Goal: Information Seeking & Learning: Compare options

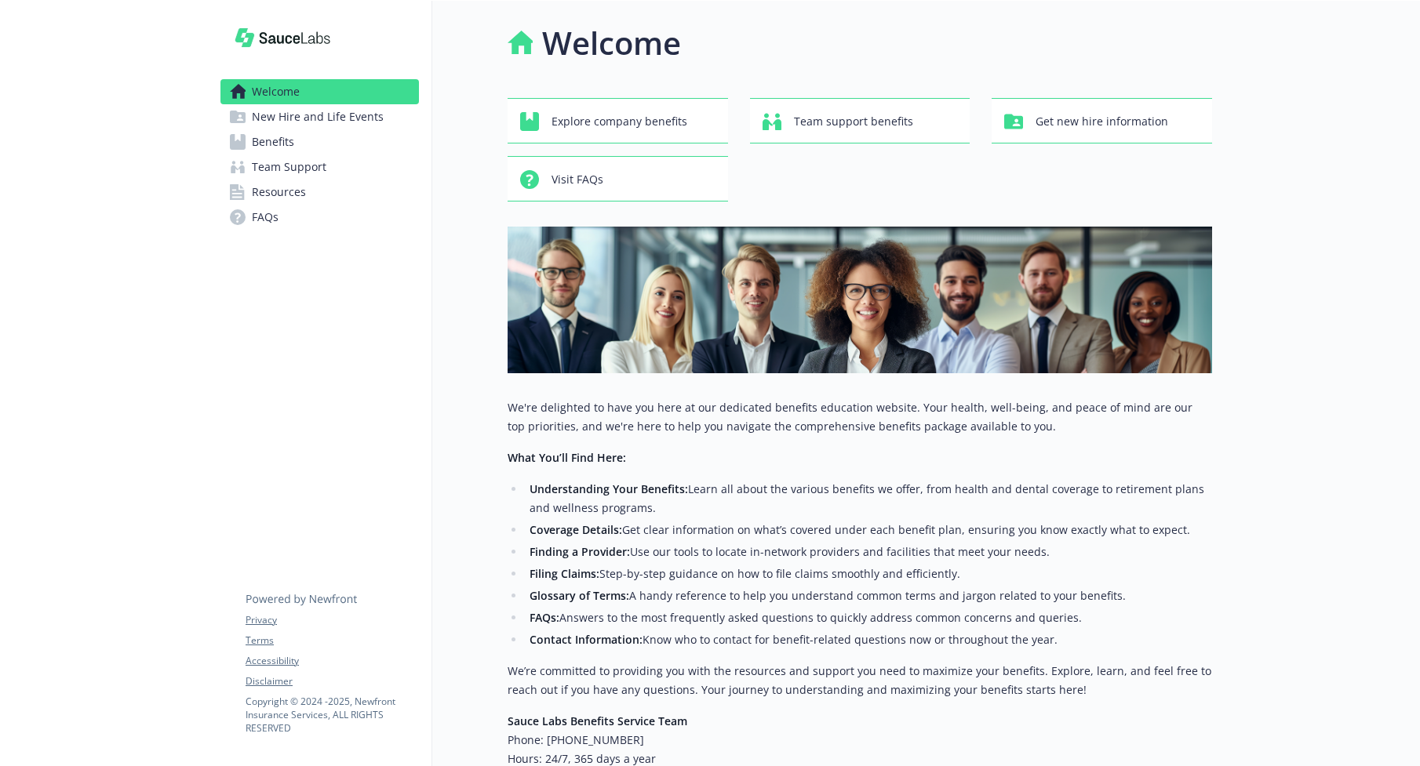
click at [264, 139] on span "Benefits" at bounding box center [273, 141] width 42 height 25
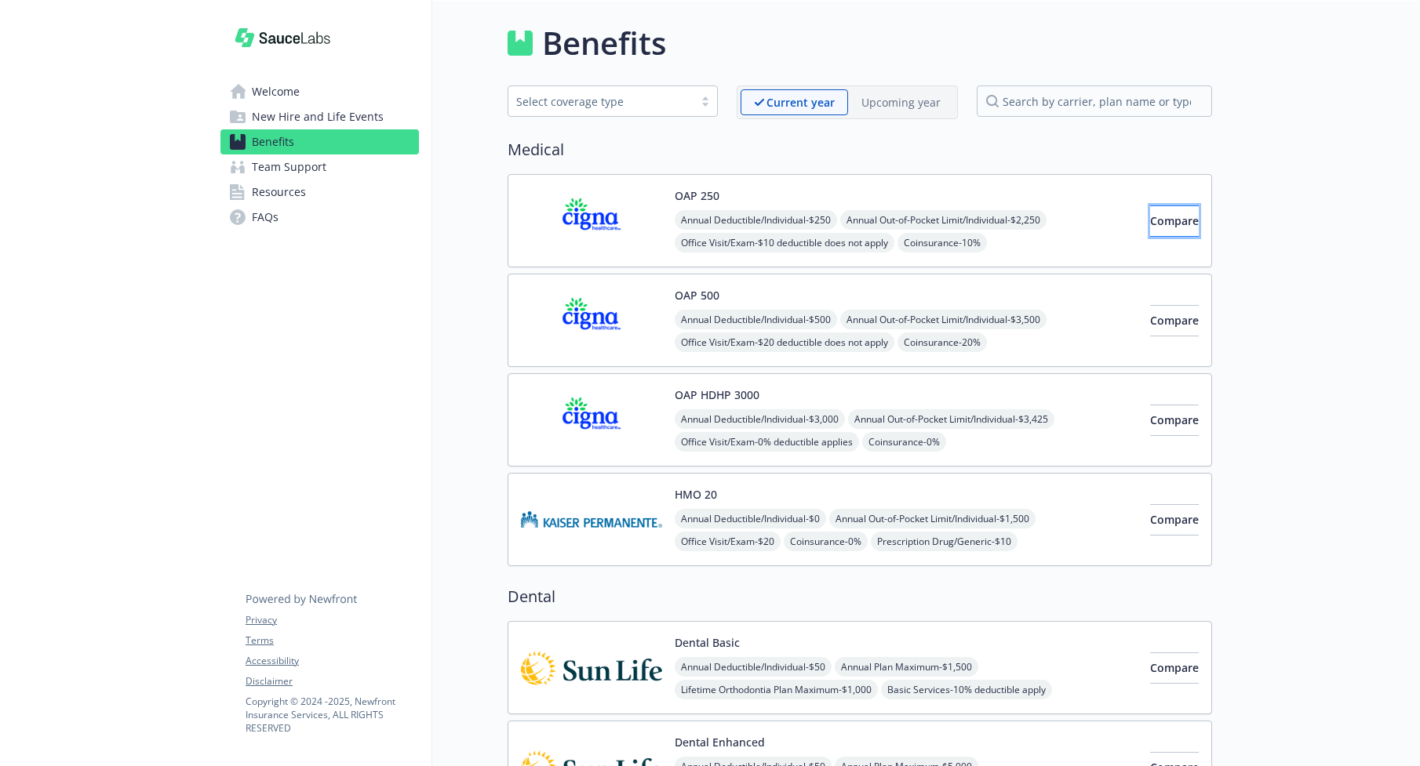
click at [1150, 223] on span "Compare" at bounding box center [1174, 220] width 49 height 15
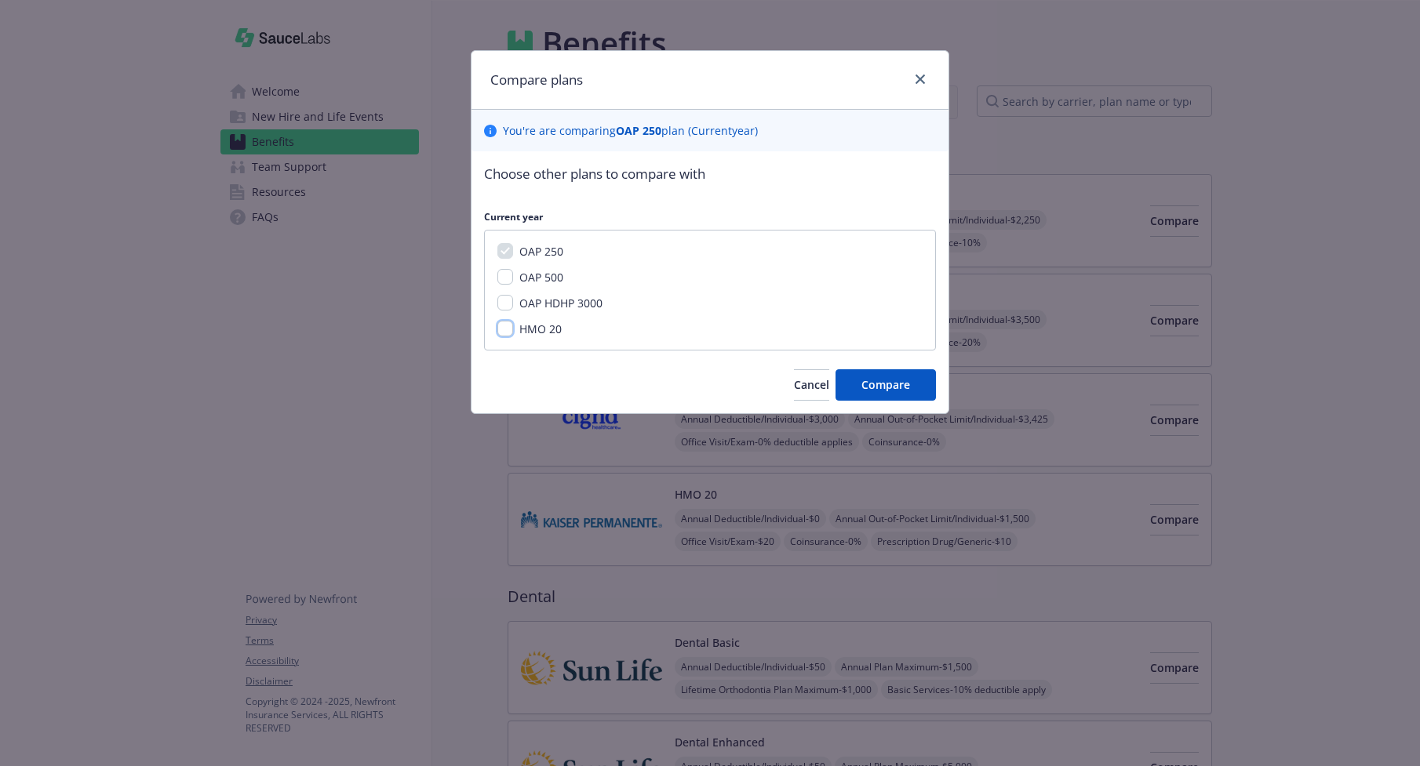
drag, startPoint x: 505, startPoint y: 332, endPoint x: 515, endPoint y: 313, distance: 21.4
click at [505, 332] on input "HMO 20" at bounding box center [505, 329] width 16 height 16
checkbox input "true"
click at [515, 278] on div "OAP 500" at bounding box center [539, 277] width 53 height 16
click at [511, 277] on input "OAP 500" at bounding box center [505, 277] width 16 height 16
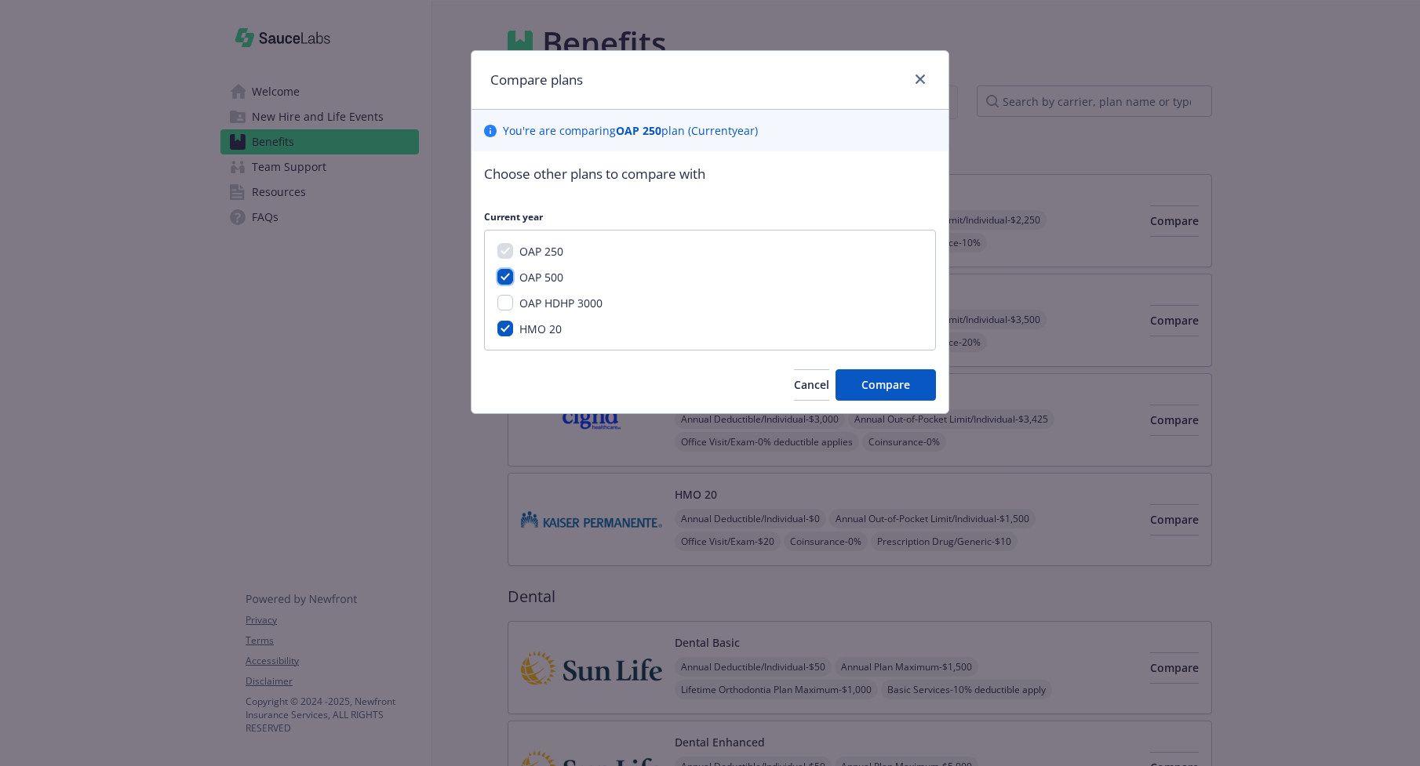
checkbox input "true"
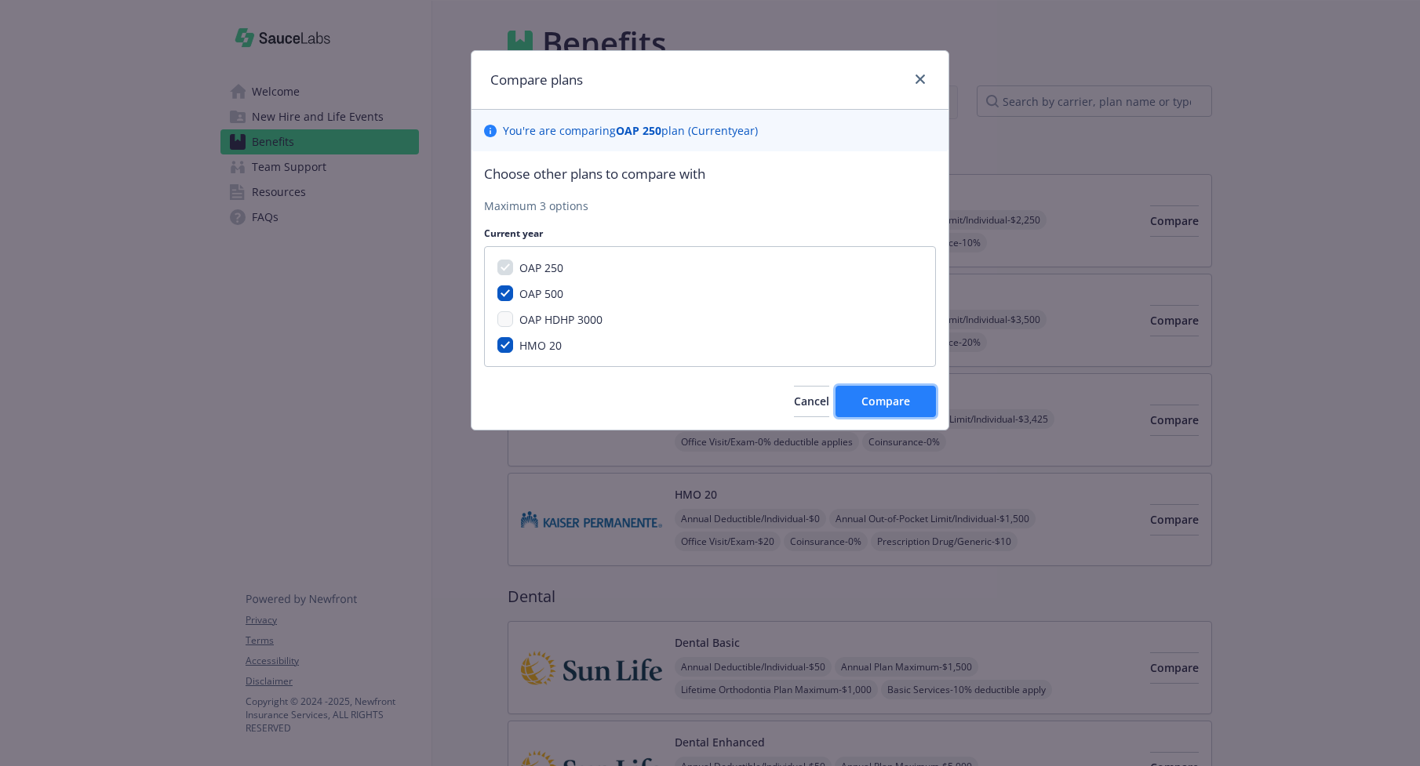
click at [922, 399] on button "Compare" at bounding box center [885, 401] width 100 height 31
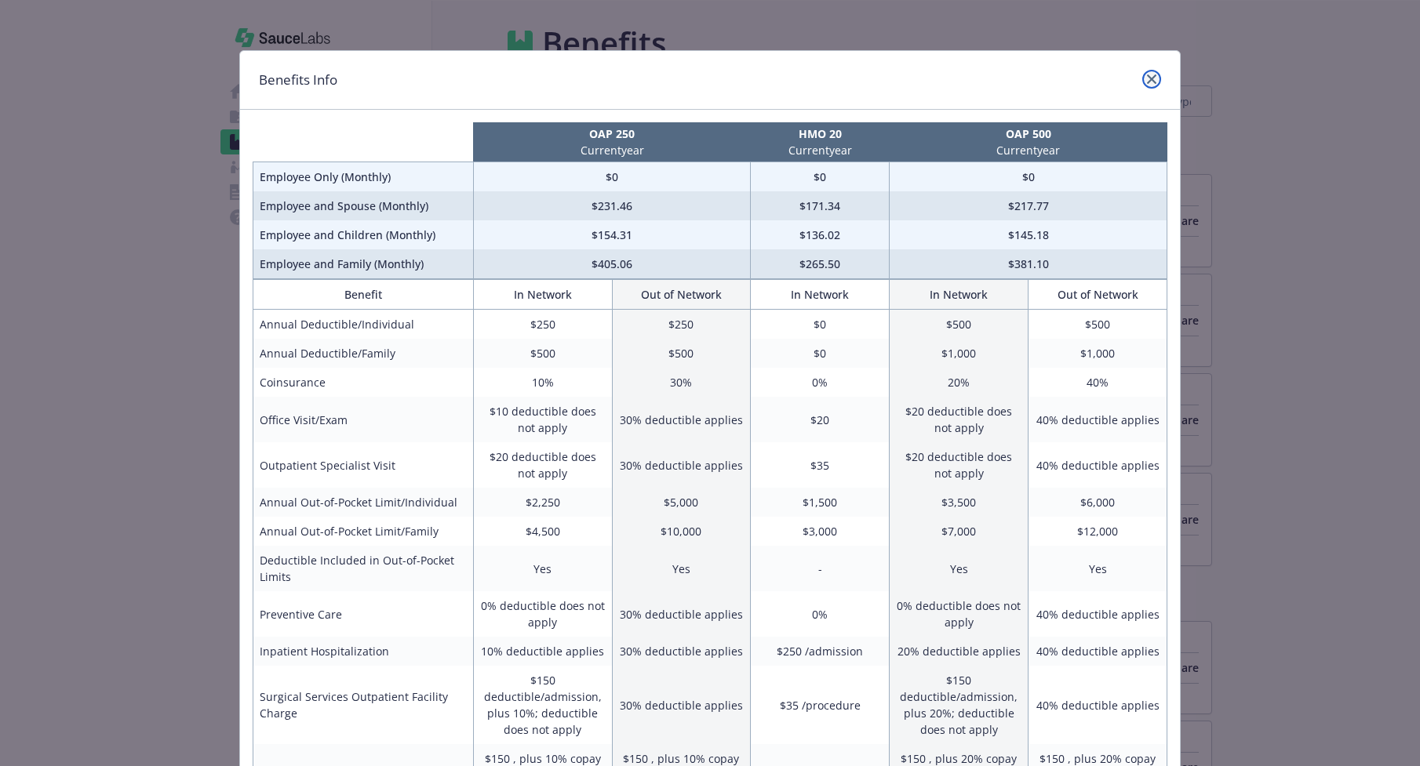
click at [1151, 78] on icon "close" at bounding box center [1151, 79] width 9 height 9
